Goal: Information Seeking & Learning: Find contact information

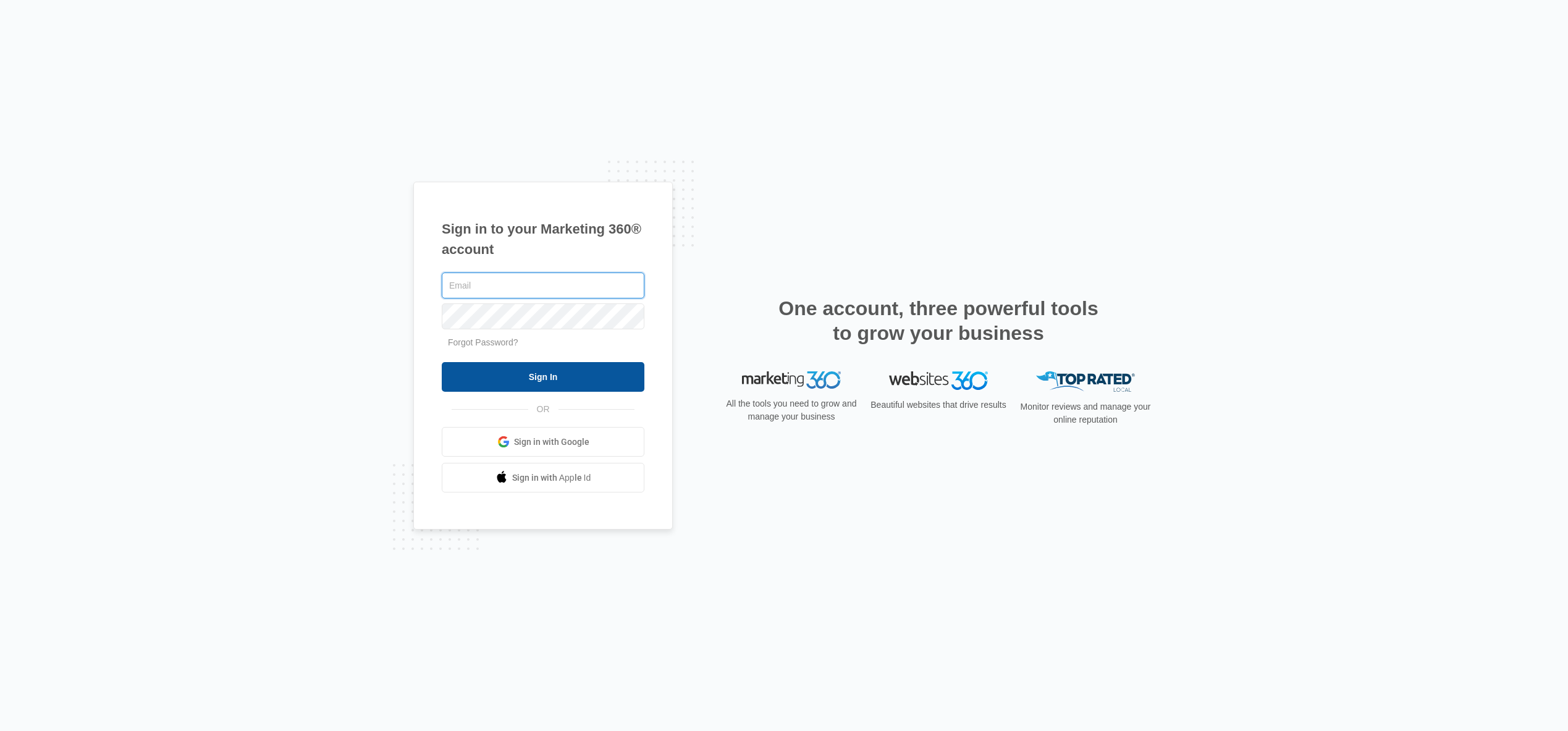
type input "[PERSON_NAME][EMAIL_ADDRESS][DOMAIN_NAME]"
click at [523, 369] on input "Sign In" at bounding box center [543, 376] width 202 height 29
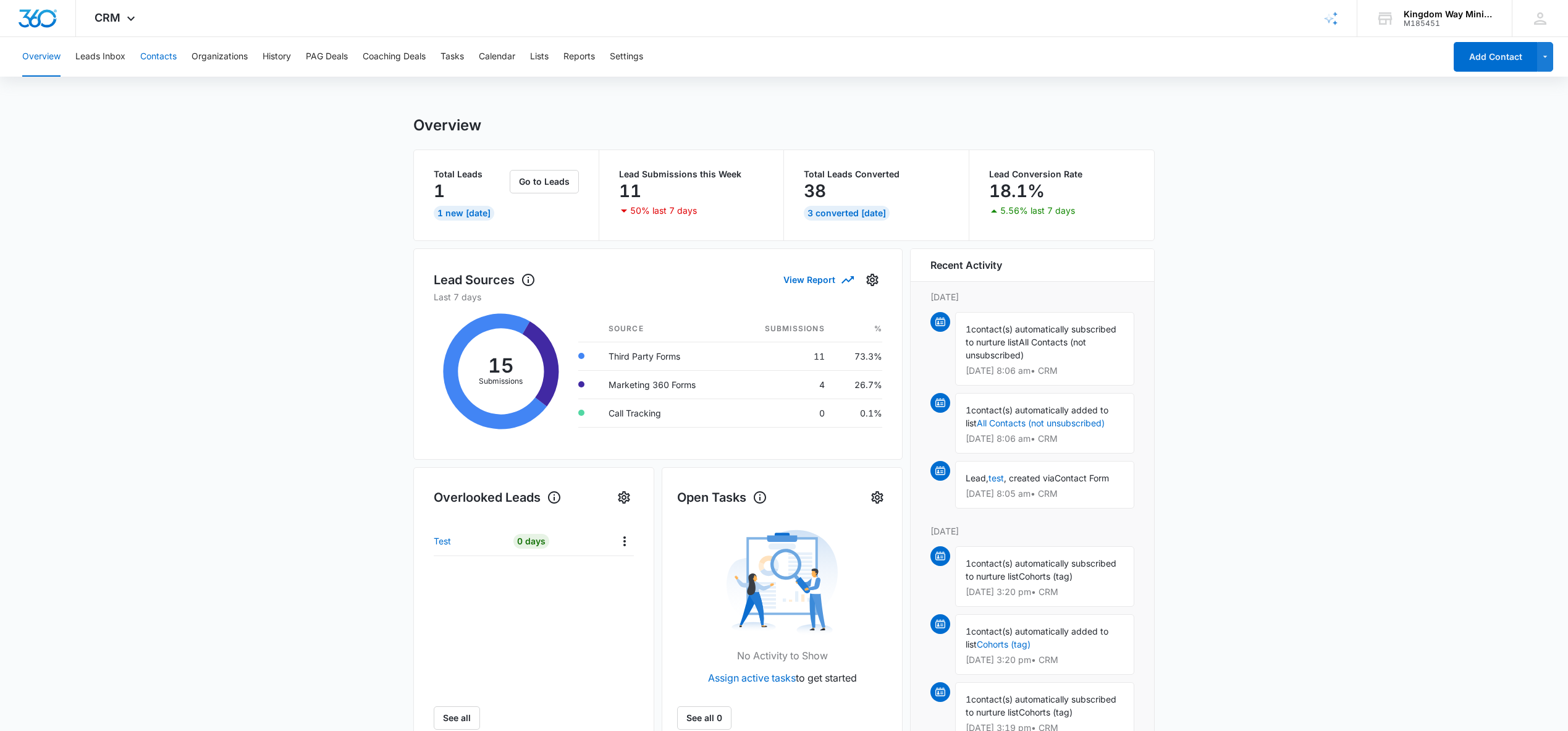
click at [150, 56] on button "Contacts" at bounding box center [158, 57] width 36 height 40
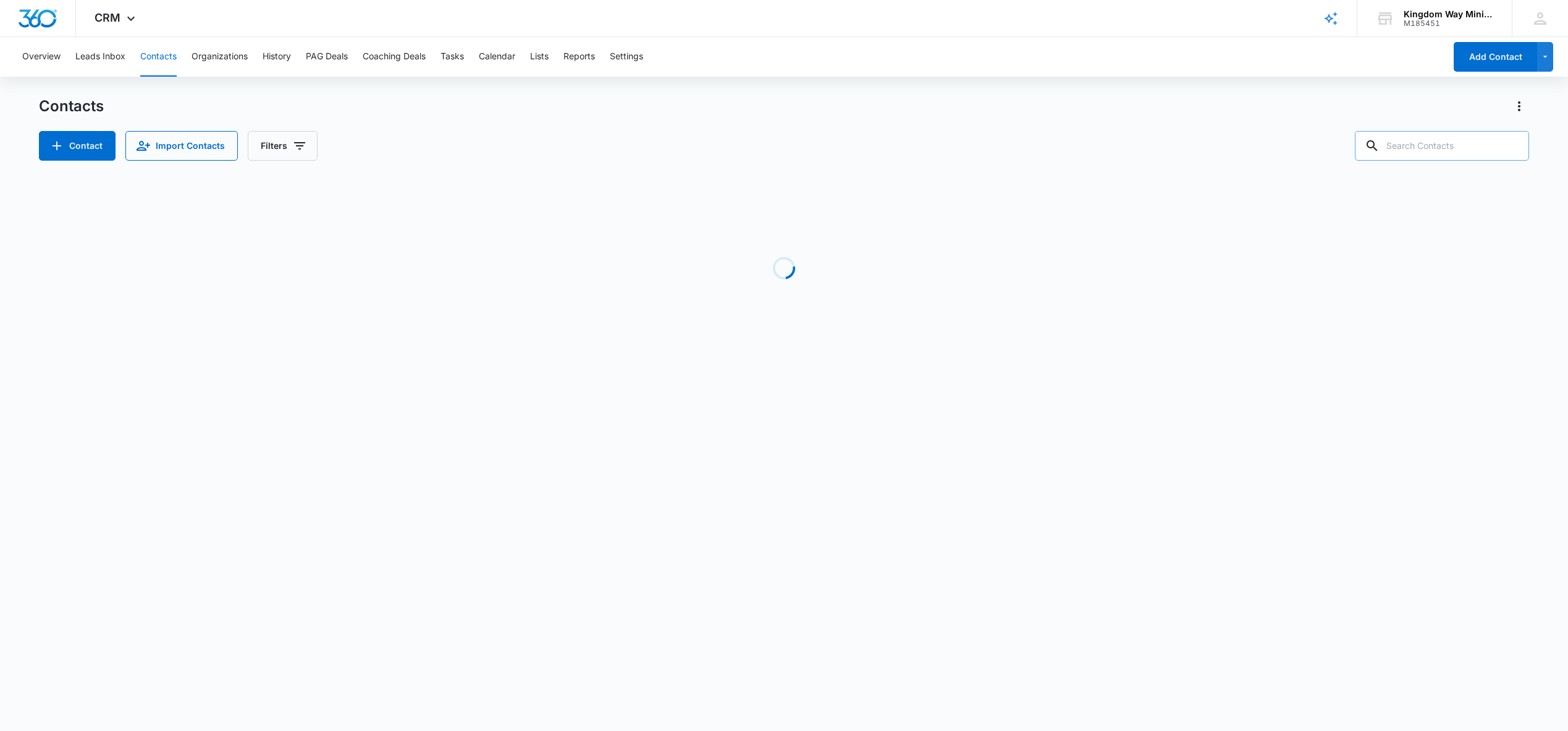
click at [1448, 146] on input "text" at bounding box center [1441, 146] width 174 height 29
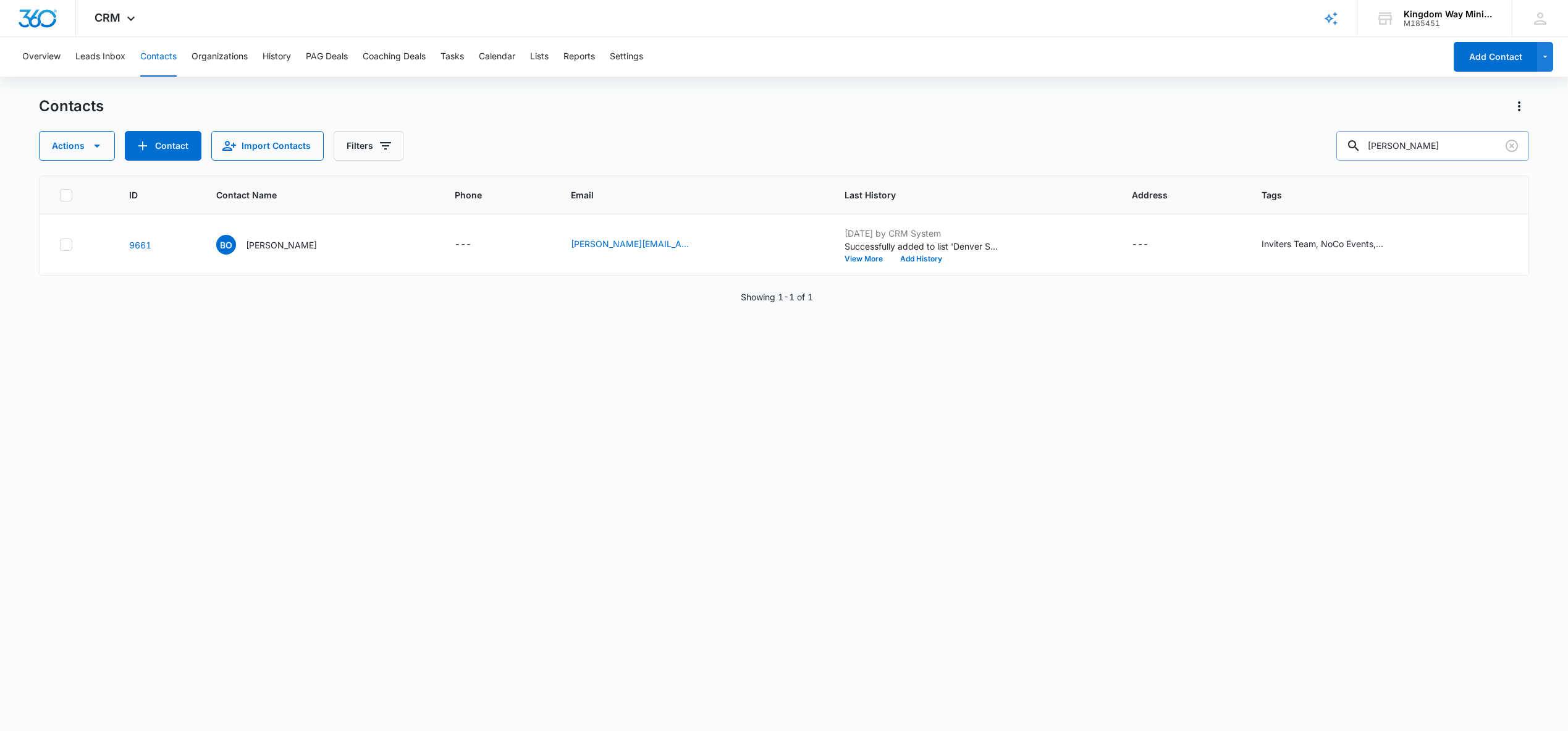
drag, startPoint x: 1416, startPoint y: 146, endPoint x: 1379, endPoint y: 146, distance: 37.0
click at [1380, 146] on div "[PERSON_NAME]" at bounding box center [1433, 146] width 193 height 29
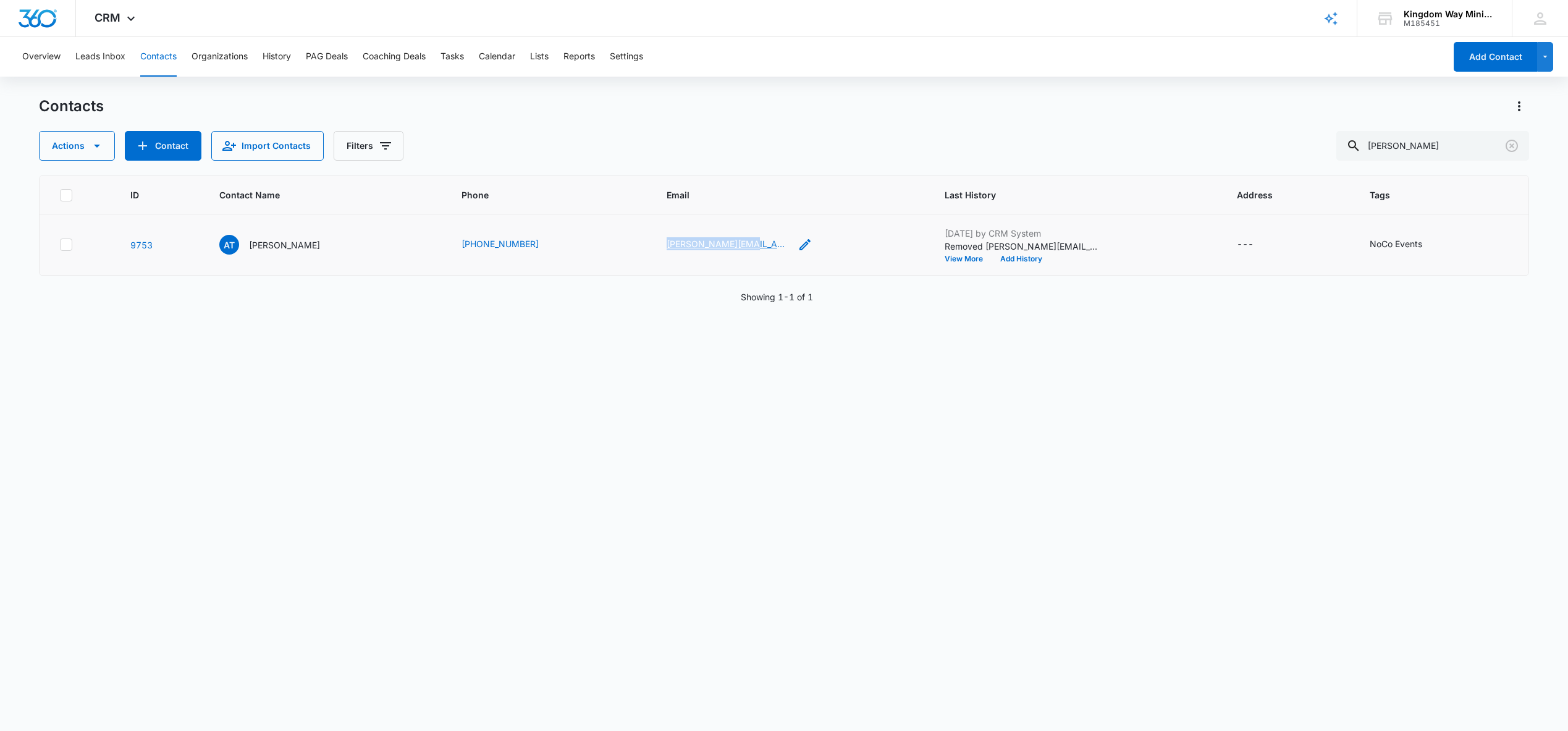
copy link "[PERSON_NAME][EMAIL_ADDRESS][DOMAIN_NAME]"
click at [1079, 171] on div "Contacts Actions Contact Import Contacts Filters [PERSON_NAME] ID Contact Name …" at bounding box center [784, 413] width 1489 height 633
drag, startPoint x: 1448, startPoint y: 153, endPoint x: 1278, endPoint y: 163, distance: 170.3
click at [1279, 163] on div "Contacts Actions Contact Import Contacts Filters [PERSON_NAME] ID Contact Name …" at bounding box center [784, 413] width 1489 height 633
type input "t"
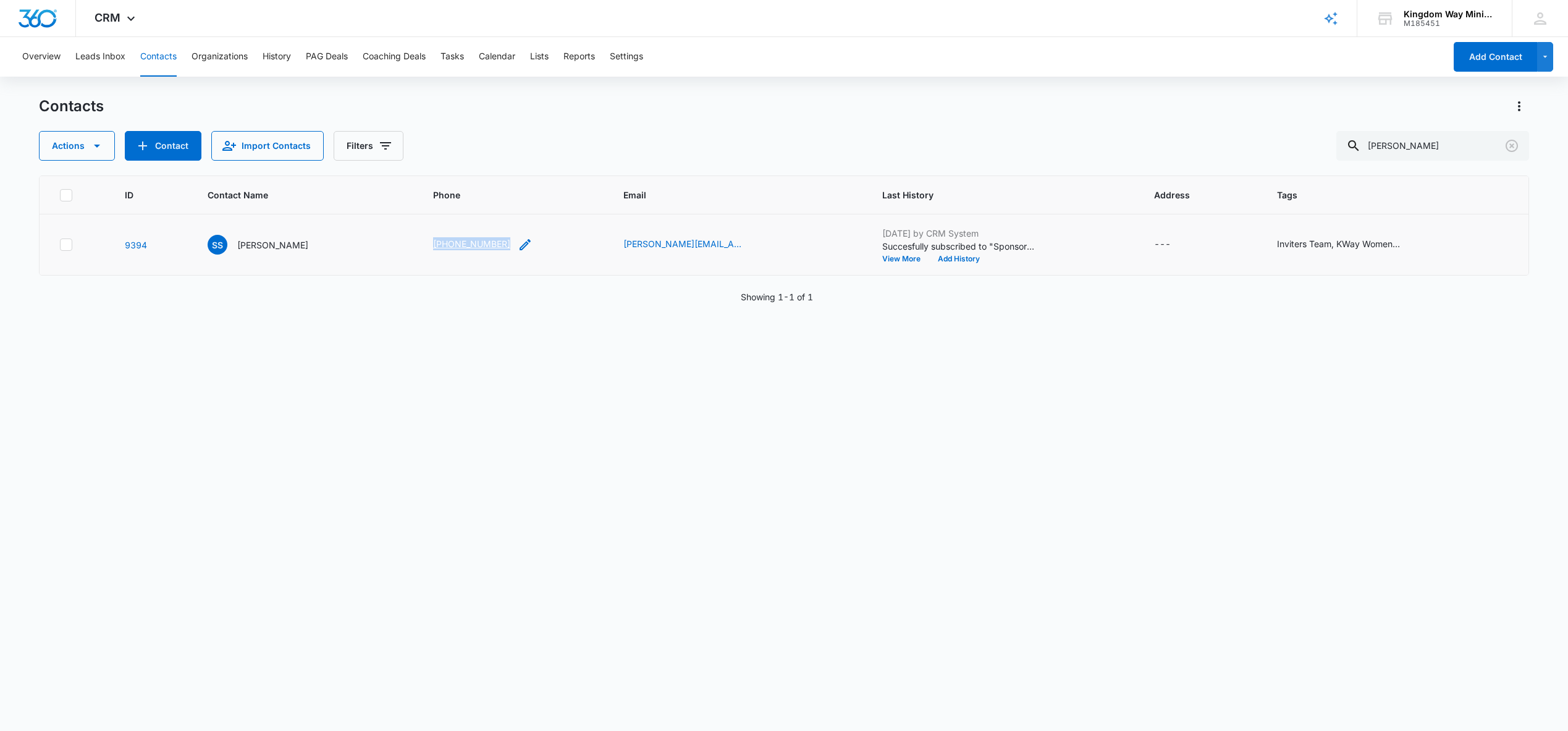
copy link "[PHONE_NUMBER]"
drag, startPoint x: 1447, startPoint y: 144, endPoint x: 1303, endPoint y: 144, distance: 144.0
click at [1303, 144] on div "Actions Contact Import Contacts Filters [PERSON_NAME]" at bounding box center [784, 146] width 1489 height 29
type input "[PERSON_NAME]"
